Goal: Information Seeking & Learning: Learn about a topic

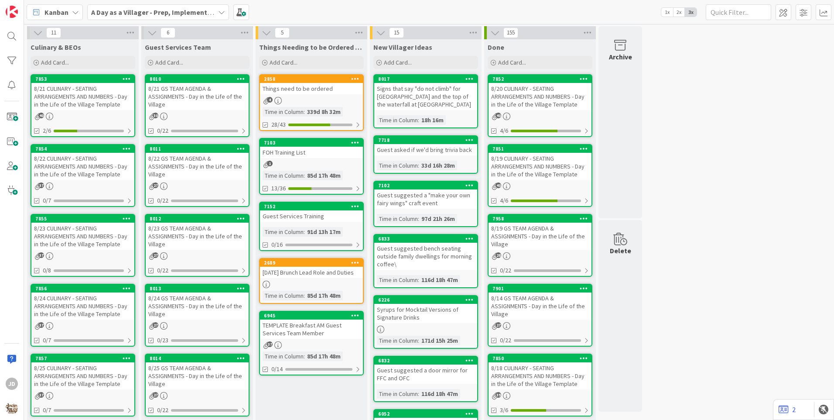
click at [84, 95] on div "8/21 CULINARY - SEATING ARRANGEMENTS AND NUMBERS - Day in the Life of the Villa…" at bounding box center [82, 96] width 103 height 27
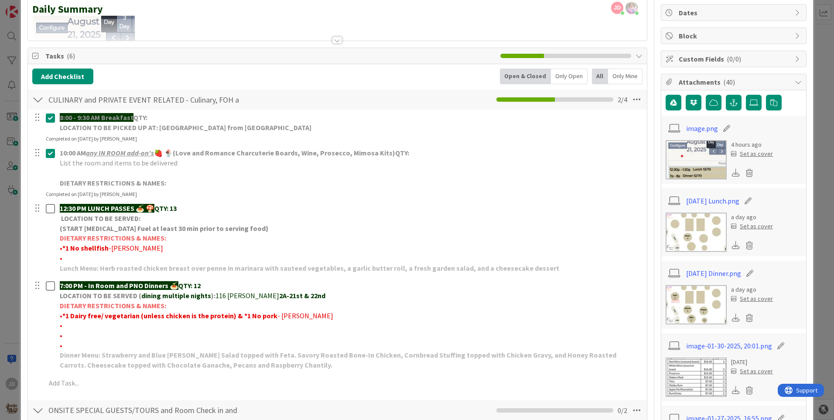
scroll to position [87, 0]
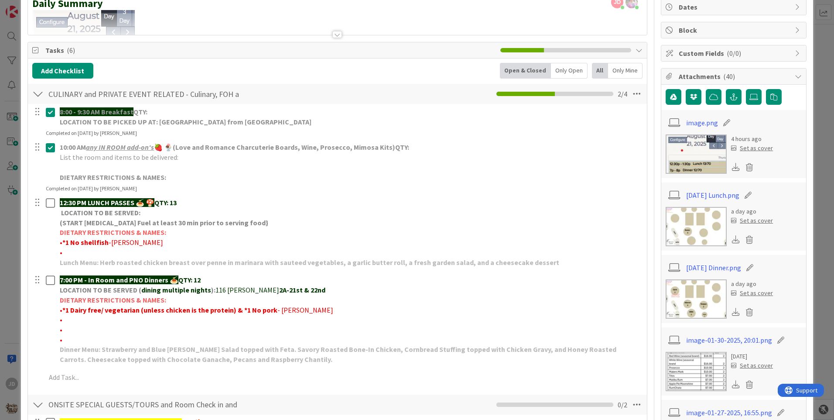
click at [677, 222] on img at bounding box center [696, 226] width 61 height 39
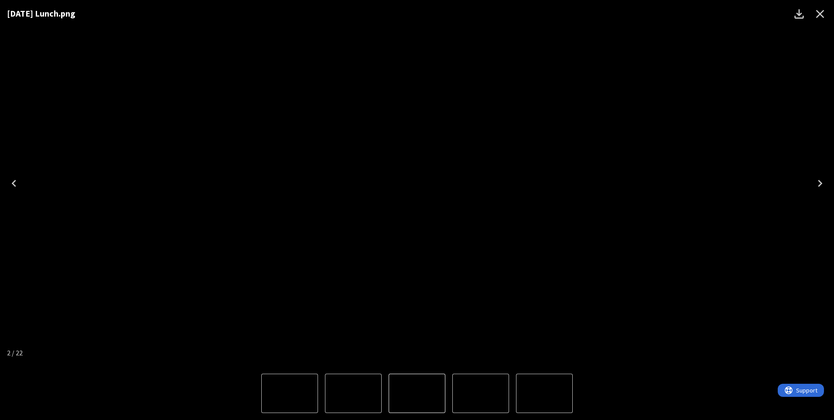
click at [816, 15] on icon "Close" at bounding box center [820, 14] width 14 height 14
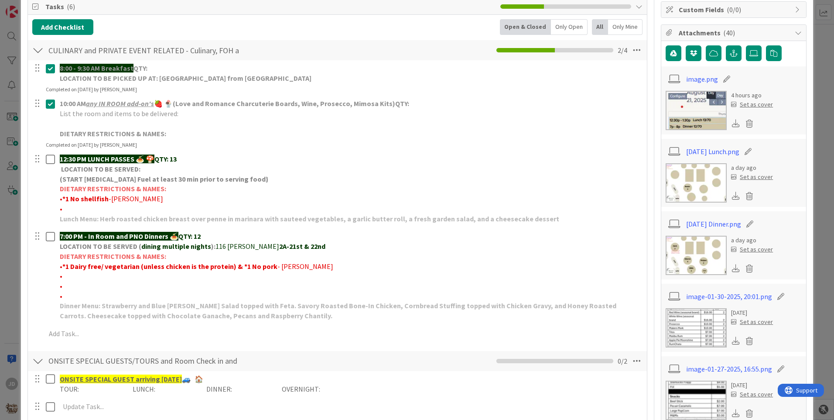
scroll to position [0, 0]
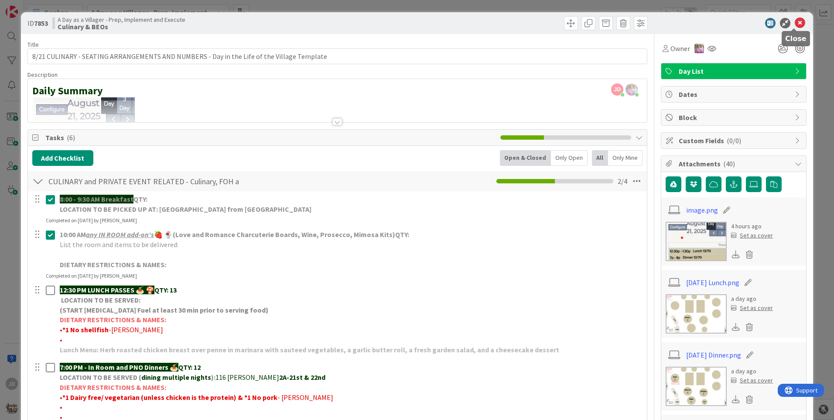
click at [795, 24] on icon at bounding box center [800, 23] width 10 height 10
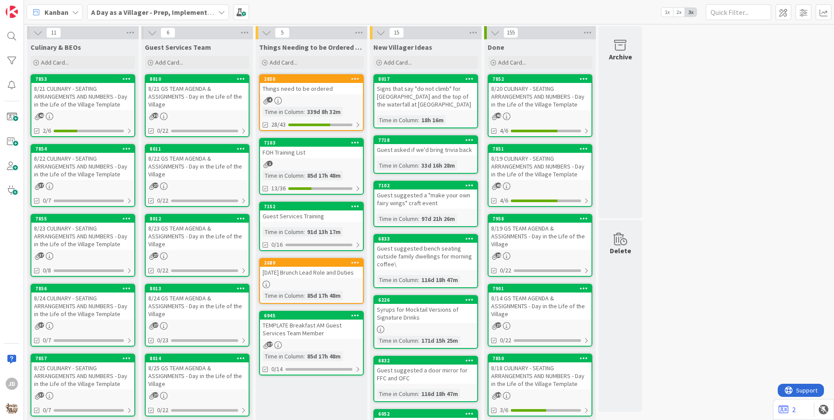
click at [185, 103] on div "8/21 GS TEAM AGENDA & ASSIGNMENTS - Day in the Life of the Village" at bounding box center [197, 96] width 103 height 27
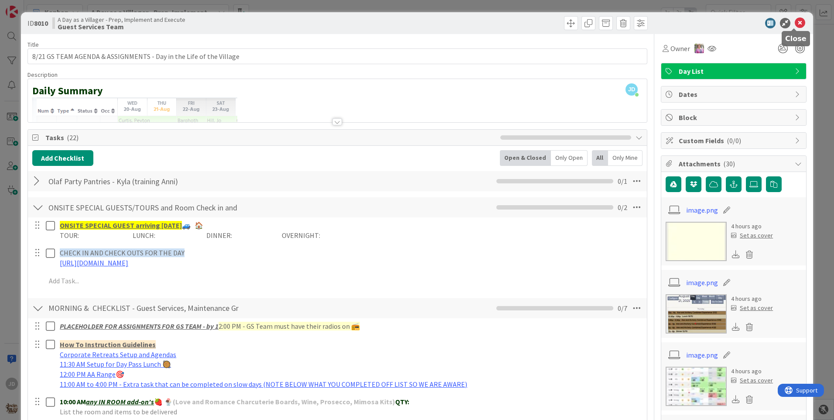
click at [797, 24] on icon at bounding box center [800, 23] width 10 height 10
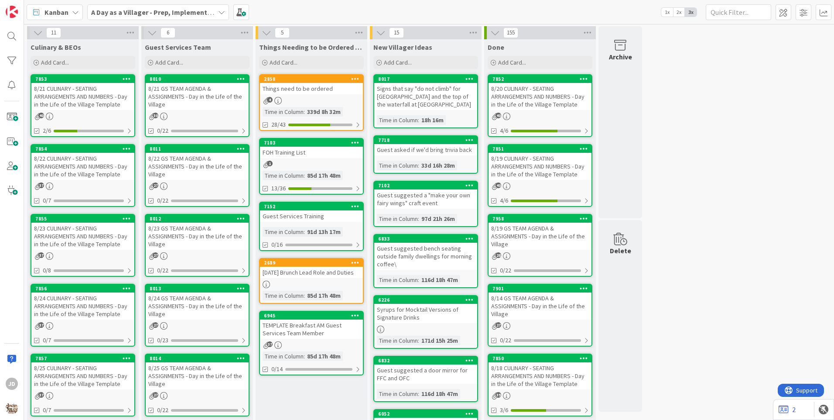
click at [107, 96] on div "8/21 CULINARY - SEATING ARRANGEMENTS AND NUMBERS - Day in the Life of the Villa…" at bounding box center [82, 96] width 103 height 27
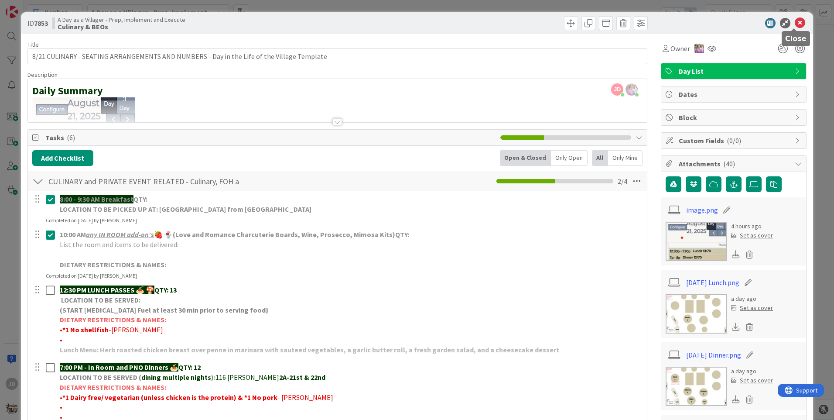
click at [796, 19] on icon at bounding box center [800, 23] width 10 height 10
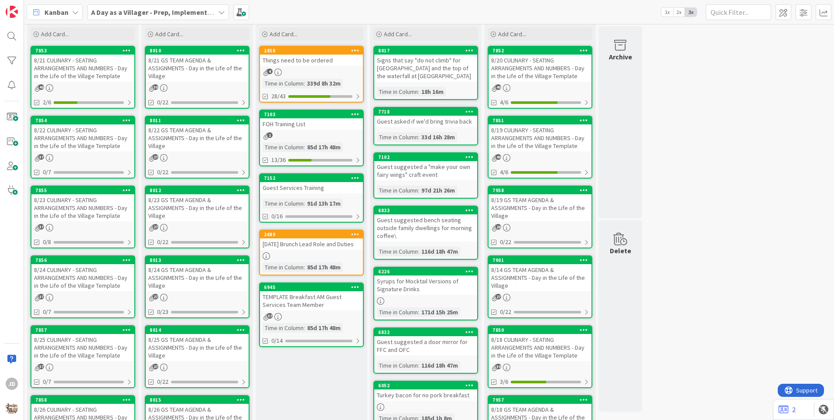
scroll to position [44, 0]
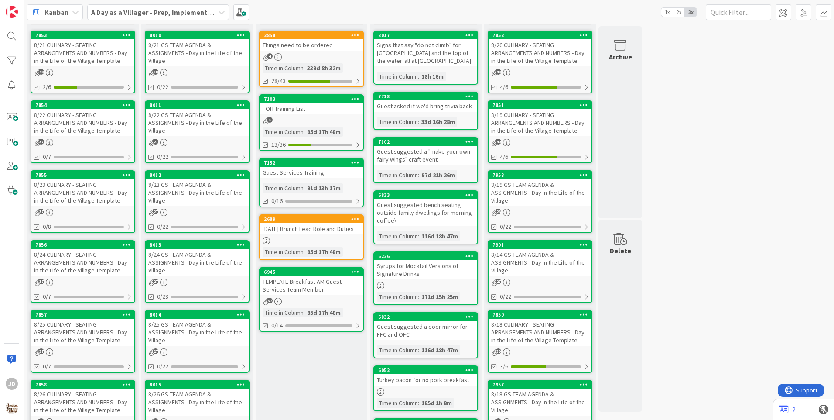
click at [117, 59] on div "8/21 CULINARY - SEATING ARRANGEMENTS AND NUMBERS - Day in the Life of the Villa…" at bounding box center [82, 52] width 103 height 27
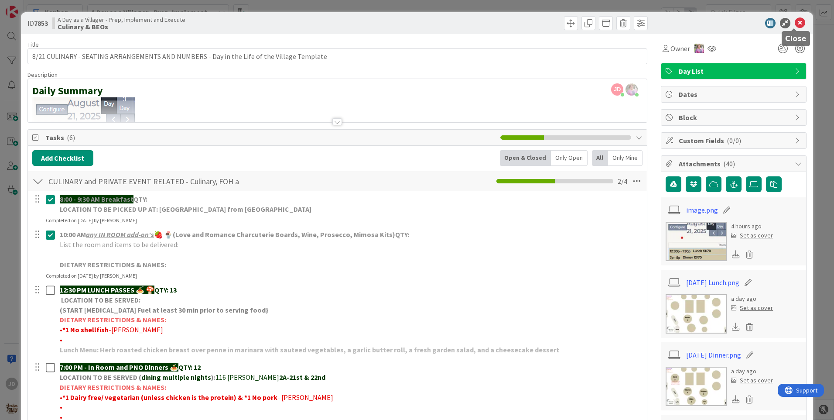
click at [795, 25] on icon at bounding box center [800, 23] width 10 height 10
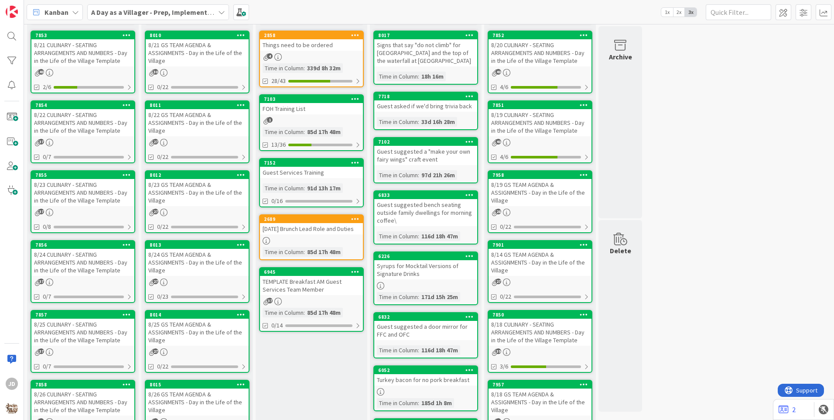
click at [94, 61] on div "8/21 CULINARY - SEATING ARRANGEMENTS AND NUMBERS - Day in the Life of the Villa…" at bounding box center [82, 52] width 103 height 27
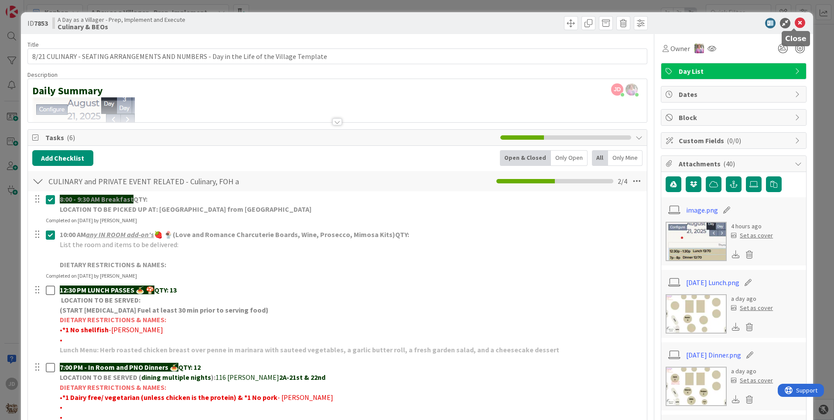
click at [795, 19] on icon at bounding box center [800, 23] width 10 height 10
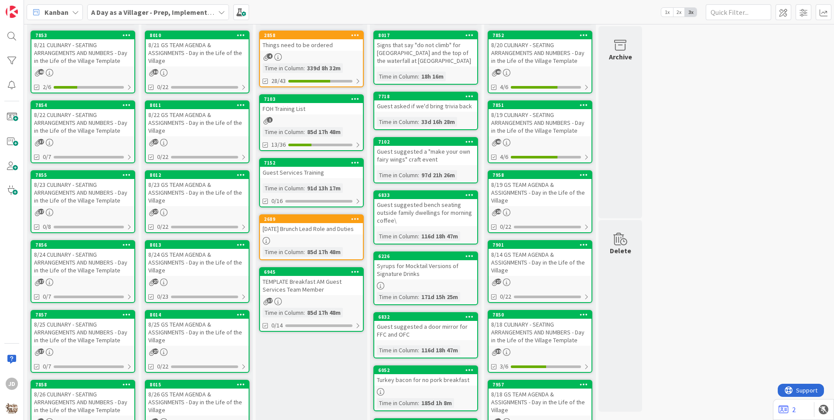
click at [187, 63] on div "8/21 GS TEAM AGENDA & ASSIGNMENTS - Day in the Life of the Village" at bounding box center [197, 52] width 103 height 27
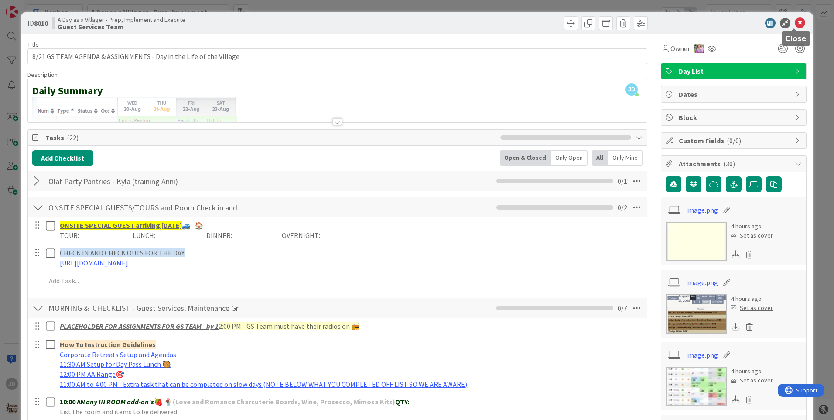
click at [797, 24] on icon at bounding box center [800, 23] width 10 height 10
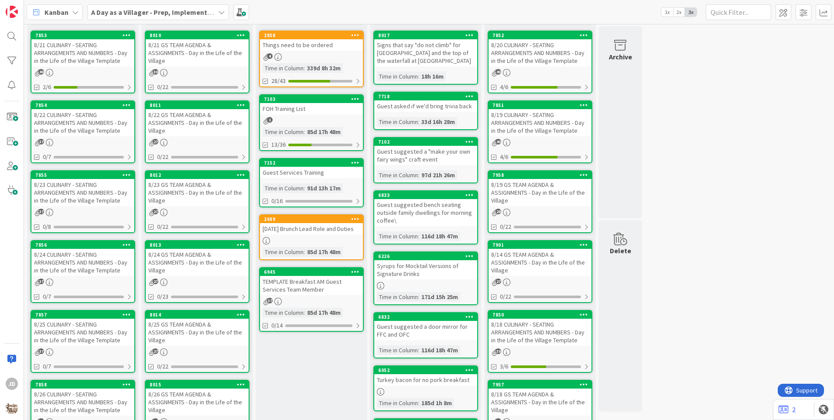
click at [173, 126] on div "8/22 GS TEAM AGENDA & ASSIGNMENTS - Day in the Life of the Village" at bounding box center [197, 122] width 103 height 27
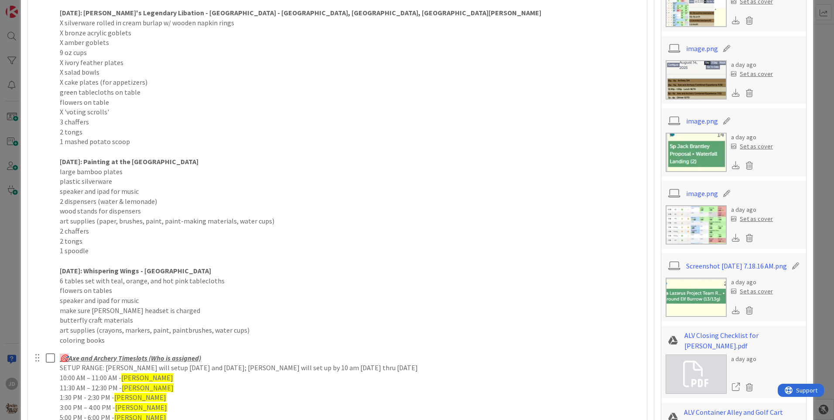
scroll to position [567, 0]
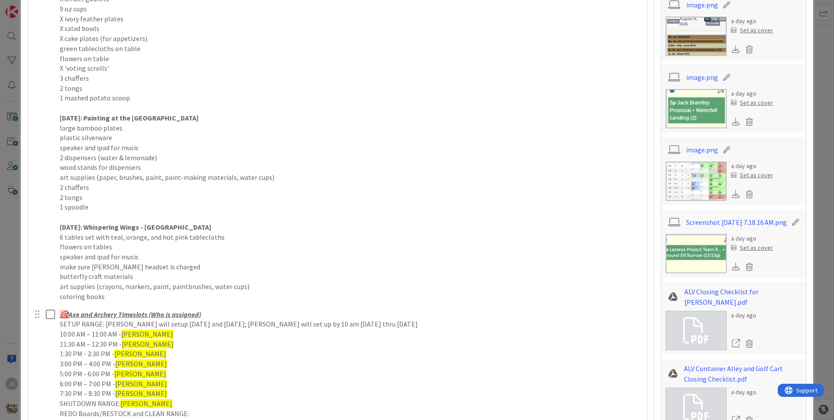
type input "Olaf Party Pantries - [PERSON_NAME]"
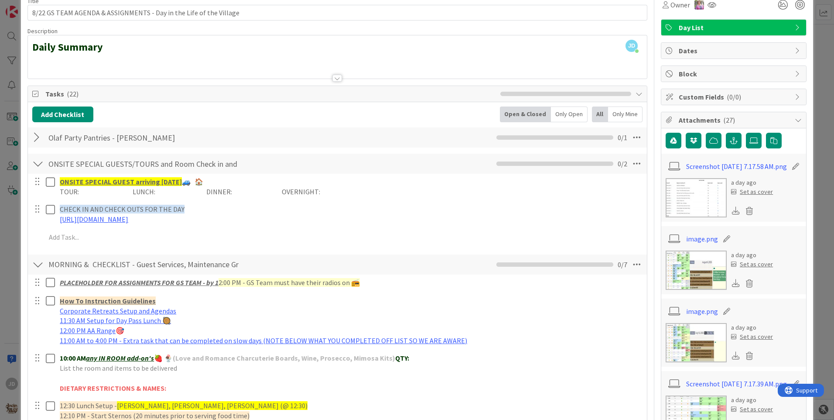
scroll to position [0, 0]
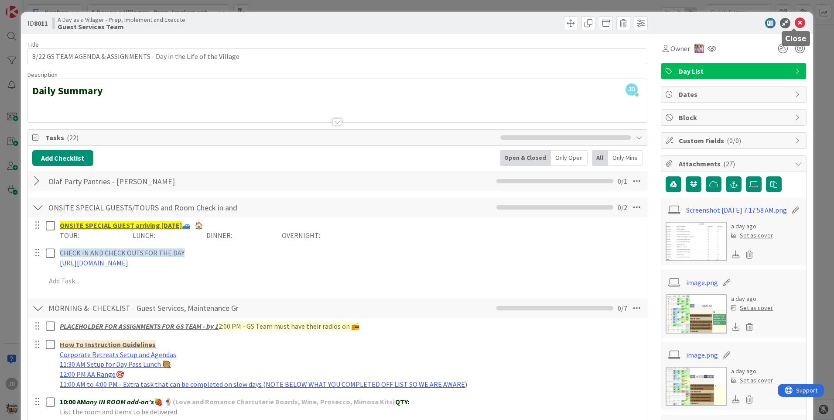
click at [795, 20] on icon at bounding box center [800, 23] width 10 height 10
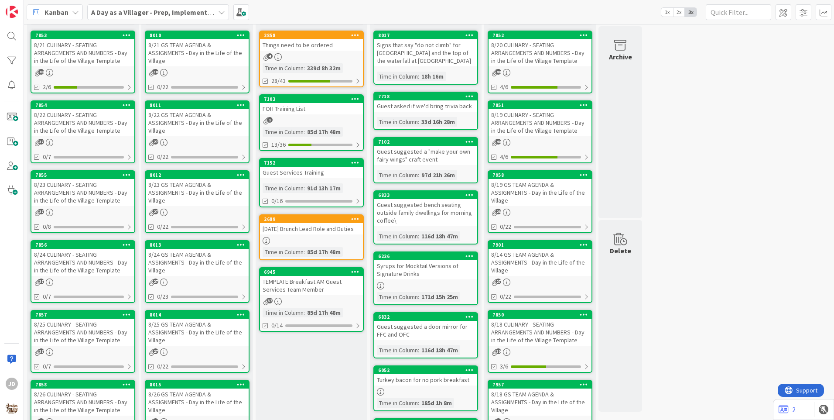
click at [210, 46] on div "8/21 GS TEAM AGENDA & ASSIGNMENTS - Day in the Life of the Village" at bounding box center [197, 52] width 103 height 27
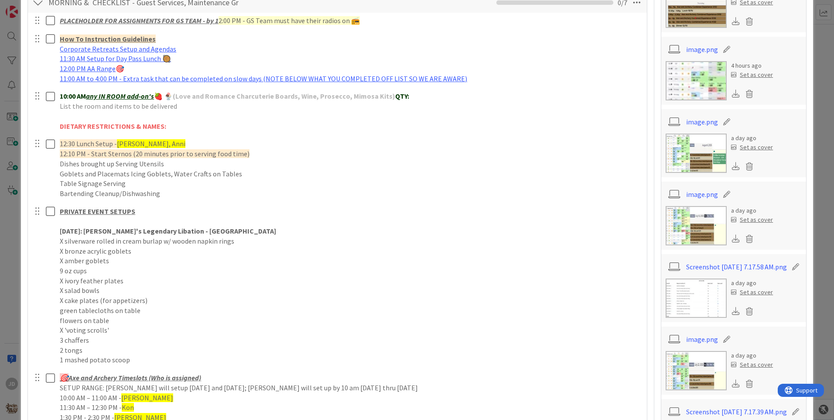
scroll to position [218, 0]
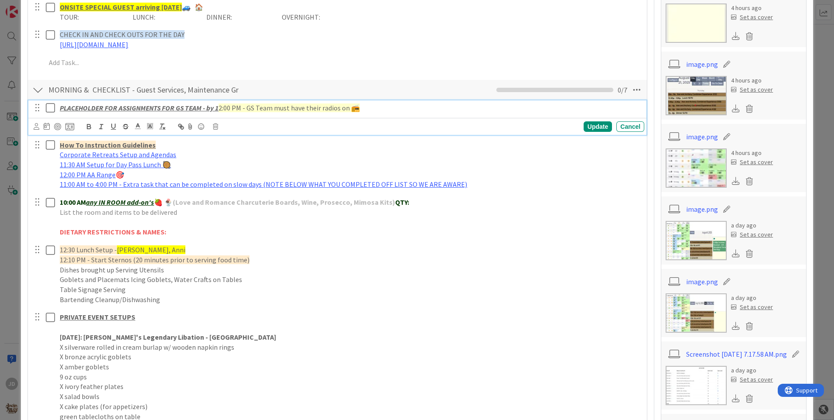
click at [54, 110] on icon at bounding box center [52, 108] width 13 height 10
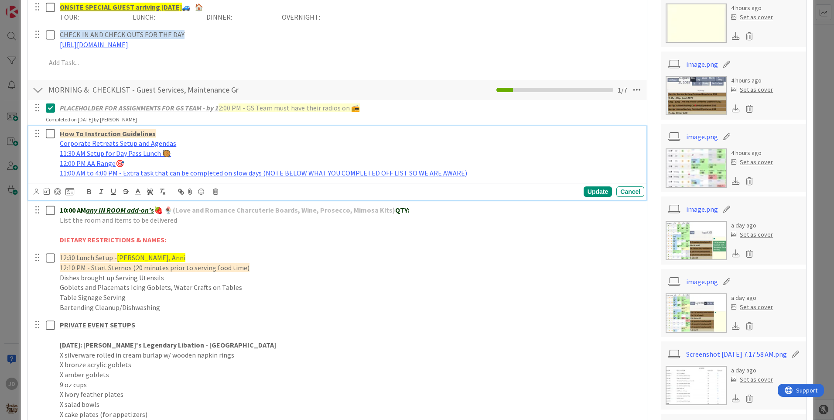
click at [52, 135] on icon at bounding box center [52, 133] width 13 height 10
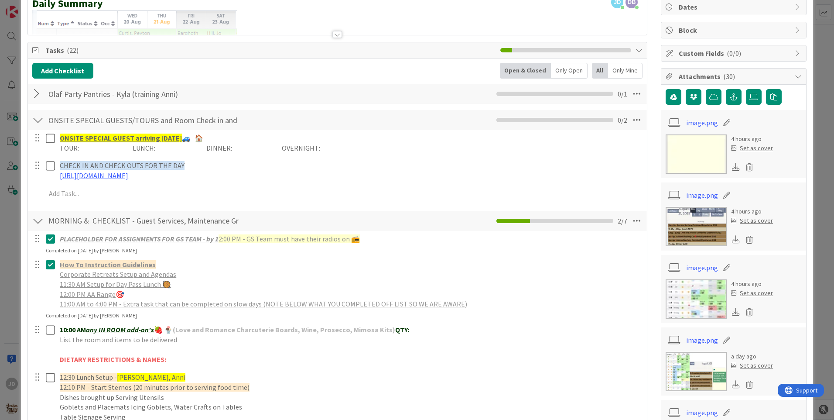
scroll to position [0, 0]
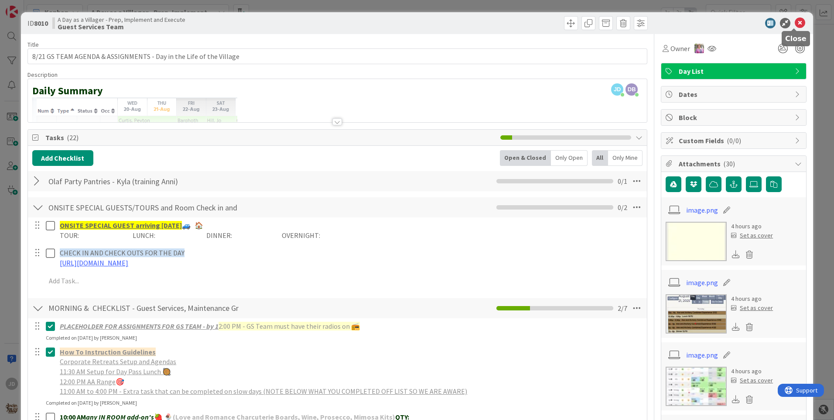
click at [795, 25] on icon at bounding box center [800, 23] width 10 height 10
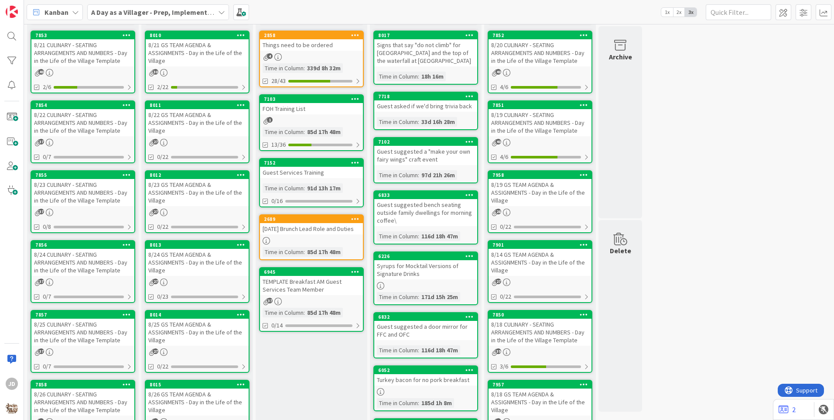
click at [96, 56] on div "8/21 CULINARY - SEATING ARRANGEMENTS AND NUMBERS - Day in the Life of the Villa…" at bounding box center [82, 52] width 103 height 27
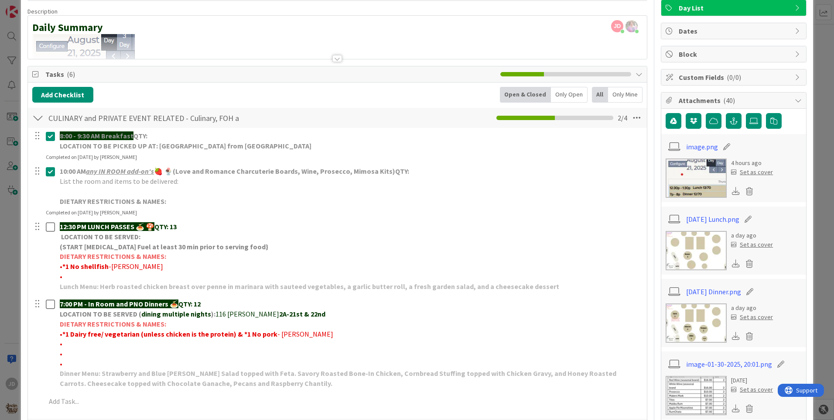
scroll to position [44, 0]
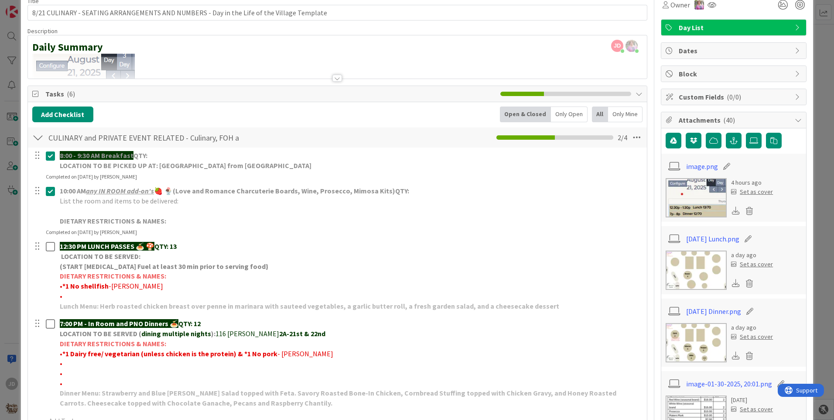
click at [700, 348] on img at bounding box center [696, 342] width 61 height 39
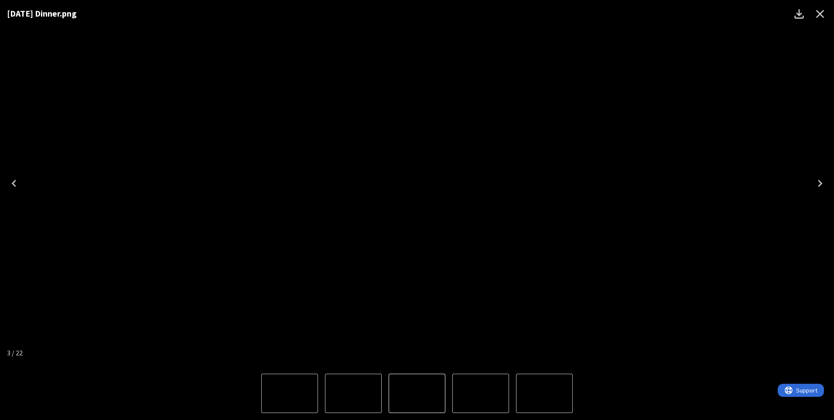
click at [817, 17] on icon "Close" at bounding box center [820, 14] width 14 height 14
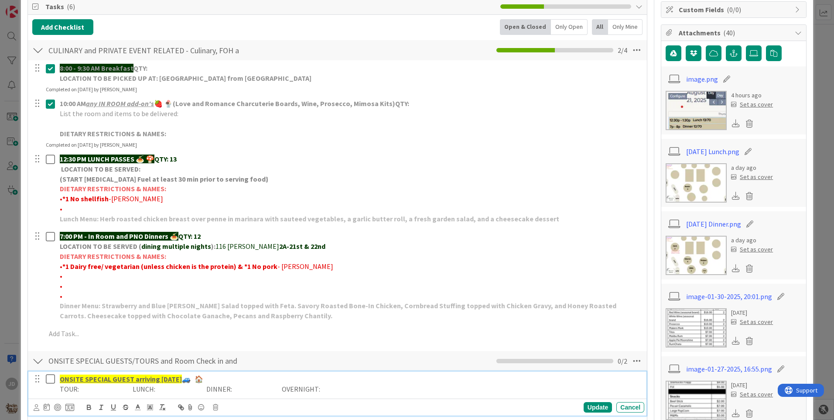
scroll to position [0, 0]
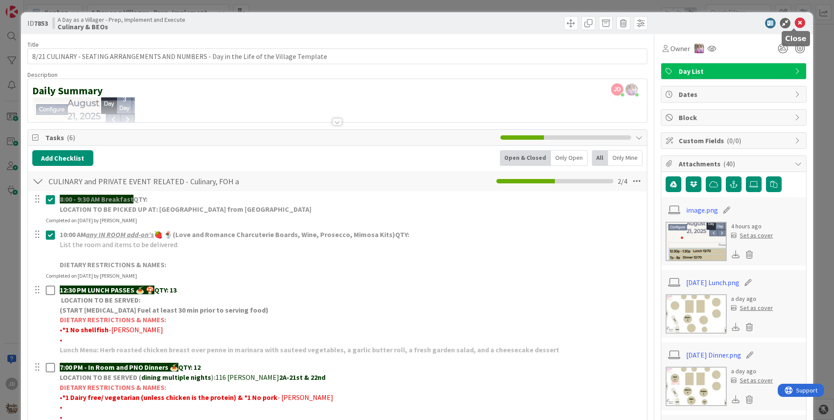
click at [795, 23] on icon at bounding box center [800, 23] width 10 height 10
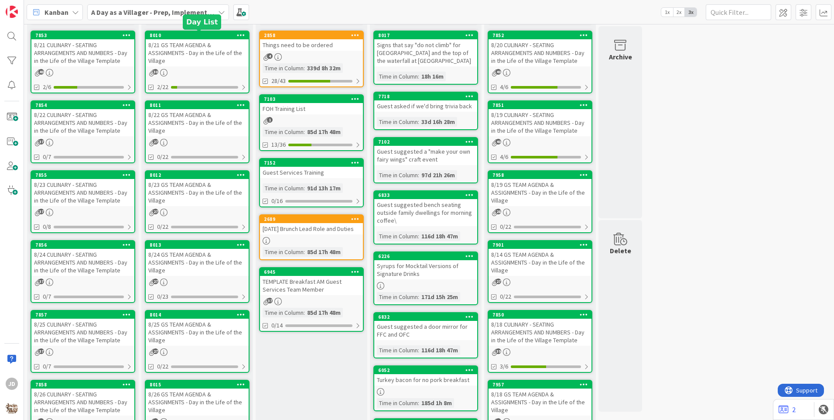
click at [176, 45] on div "8/21 GS TEAM AGENDA & ASSIGNMENTS - Day in the Life of the Village" at bounding box center [197, 52] width 103 height 27
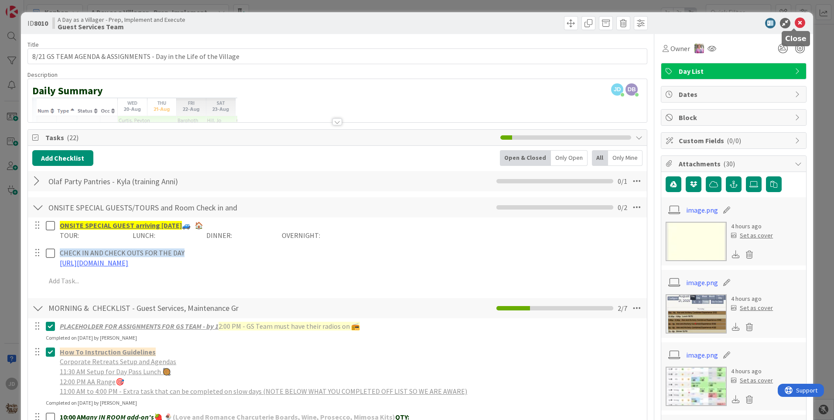
click at [798, 24] on icon at bounding box center [800, 23] width 10 height 10
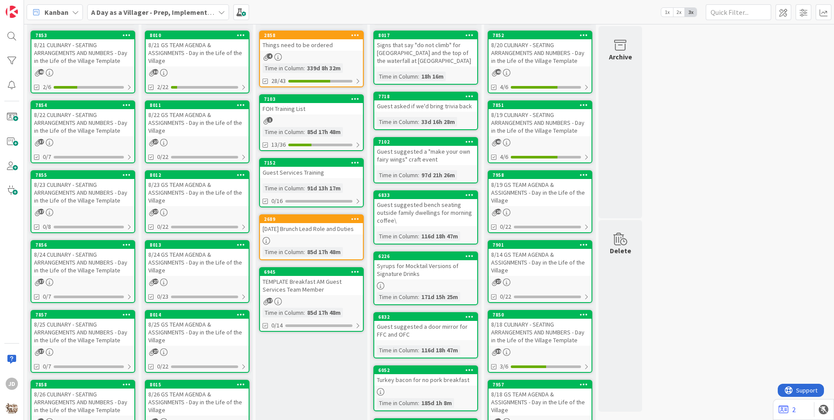
click at [66, 118] on div "8/22 CULINARY - SEATING ARRANGEMENTS AND NUMBERS - Day in the Life of the Villa…" at bounding box center [82, 122] width 103 height 27
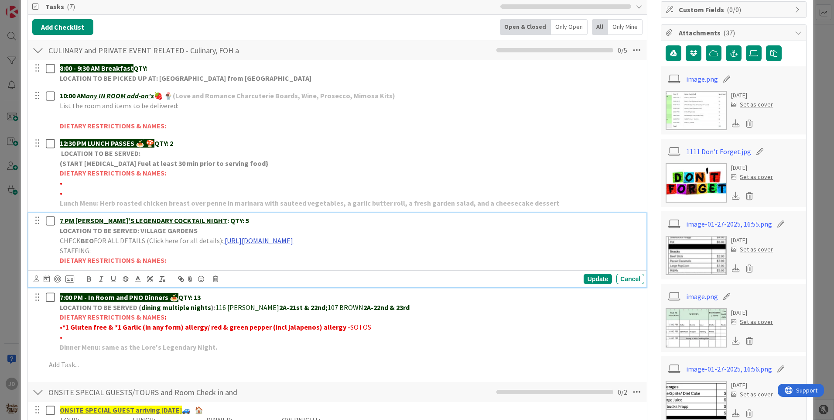
click at [293, 241] on link "[URL][DOMAIN_NAME]" at bounding box center [259, 240] width 69 height 9
click at [317, 257] on link "[URL][DOMAIN_NAME]" at bounding box center [326, 257] width 60 height 11
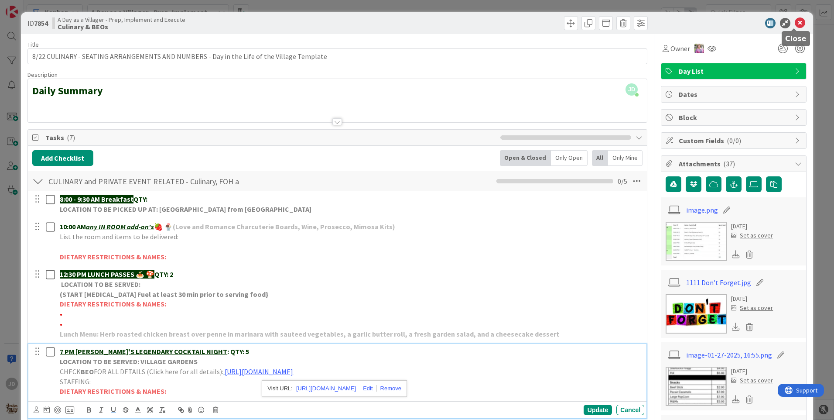
click at [795, 25] on icon at bounding box center [800, 23] width 10 height 10
